Goal: Information Seeking & Learning: Find specific fact

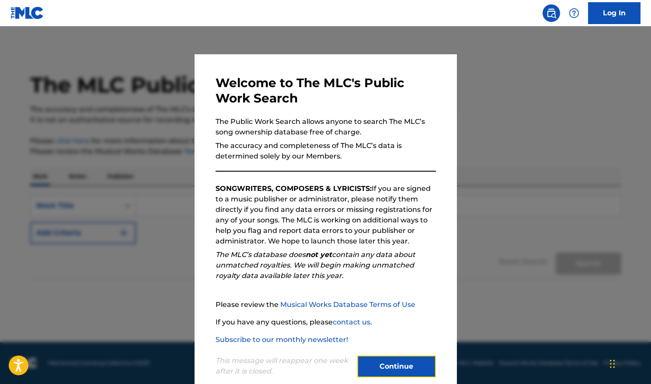
click at [395, 366] on button "Continue" at bounding box center [396, 366] width 79 height 22
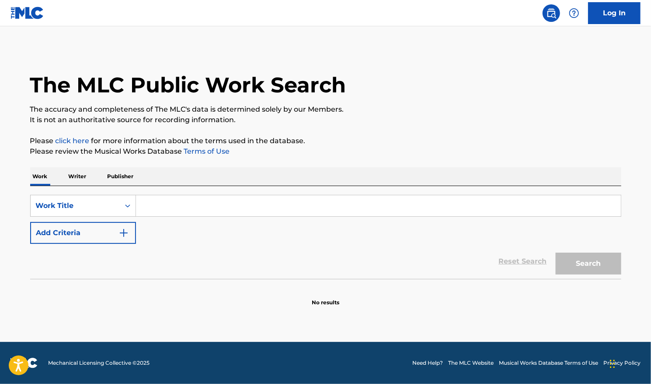
click at [273, 213] on input "Search Form" at bounding box center [378, 205] width 485 height 21
type input "dancing queen"
click at [556, 252] on button "Search" at bounding box center [589, 263] width 66 height 22
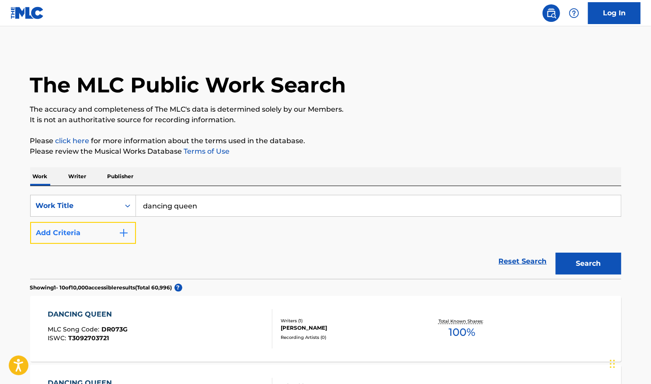
click at [126, 232] on img "Search Form" at bounding box center [124, 232] width 10 height 10
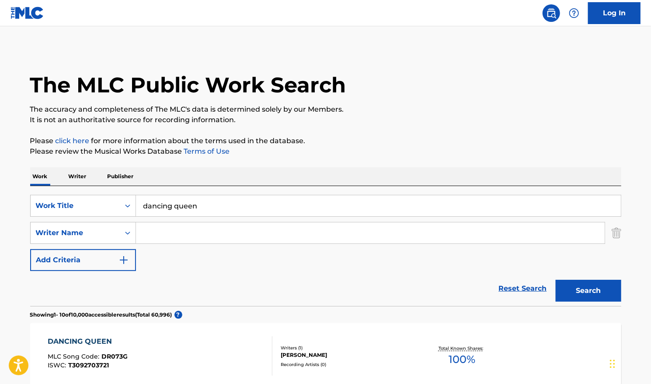
click at [161, 235] on input "Search Form" at bounding box center [370, 232] width 469 height 21
type input "[PERSON_NAME]"
click at [556, 279] on button "Search" at bounding box center [589, 290] width 66 height 22
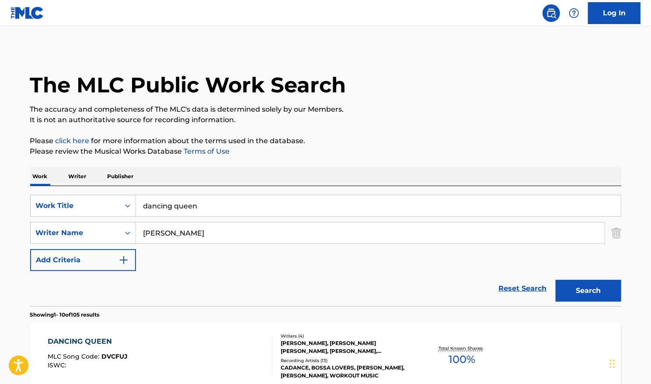
click at [457, 356] on span "100 %" at bounding box center [462, 359] width 27 height 16
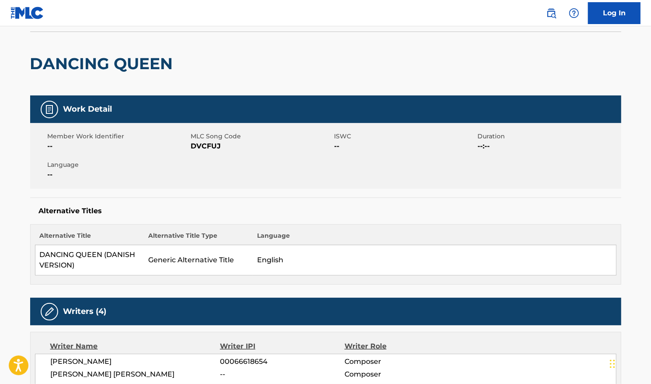
scroll to position [53, 0]
